Goal: Information Seeking & Learning: Learn about a topic

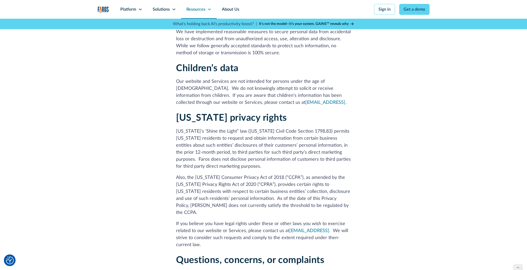
click at [201, 10] on div "Resources" at bounding box center [195, 9] width 19 height 6
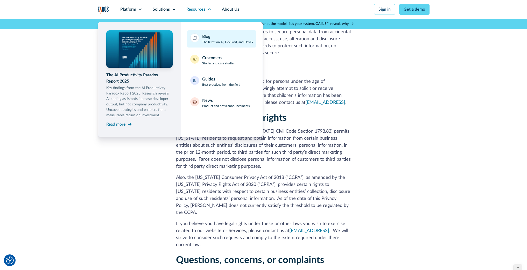
click at [207, 42] on p "The latest on AI, DevProd, and DevEx" at bounding box center [227, 42] width 51 height 5
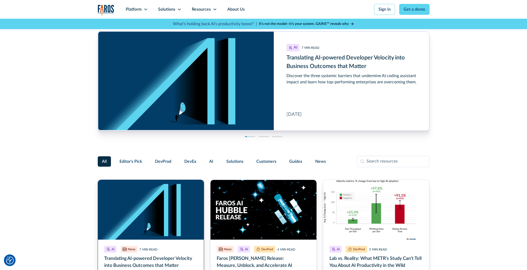
click at [158, 188] on link "Translating AI-powered Developer Velocity into Business Outcomes that Matter" at bounding box center [151, 251] width 107 height 144
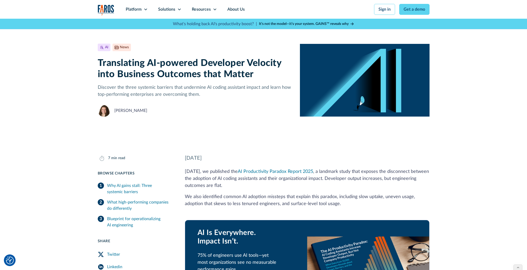
click at [123, 110] on div "Neely Dunlap" at bounding box center [130, 110] width 33 height 6
click at [105, 111] on img at bounding box center [104, 110] width 12 height 12
click at [134, 111] on div "Neely Dunlap" at bounding box center [130, 110] width 33 height 6
